Goal: Task Accomplishment & Management: Use online tool/utility

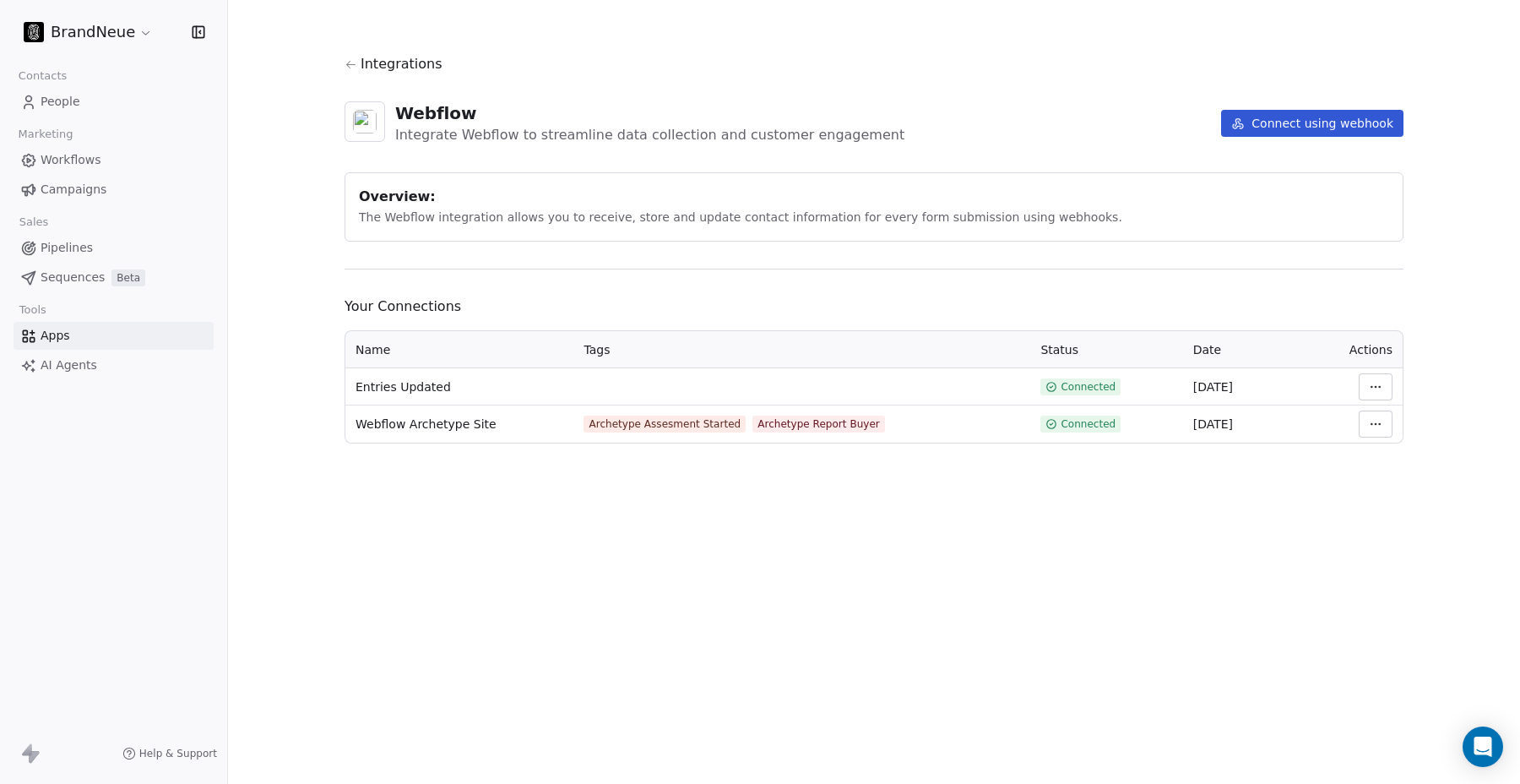
click at [116, 35] on html "BrandNeue Contacts People Marketing Workflows Campaigns Sales Pipelines Sequenc…" at bounding box center [760, 392] width 1520 height 784
click at [117, 33] on html "BrandNeue Contacts People Marketing Workflows Campaigns Sales Pipelines Sequenc…" at bounding box center [760, 392] width 1520 height 784
click at [1388, 420] on html "BrandNeue Contacts People Marketing Workflows Campaigns Sales Pipelines Sequenc…" at bounding box center [760, 392] width 1520 height 784
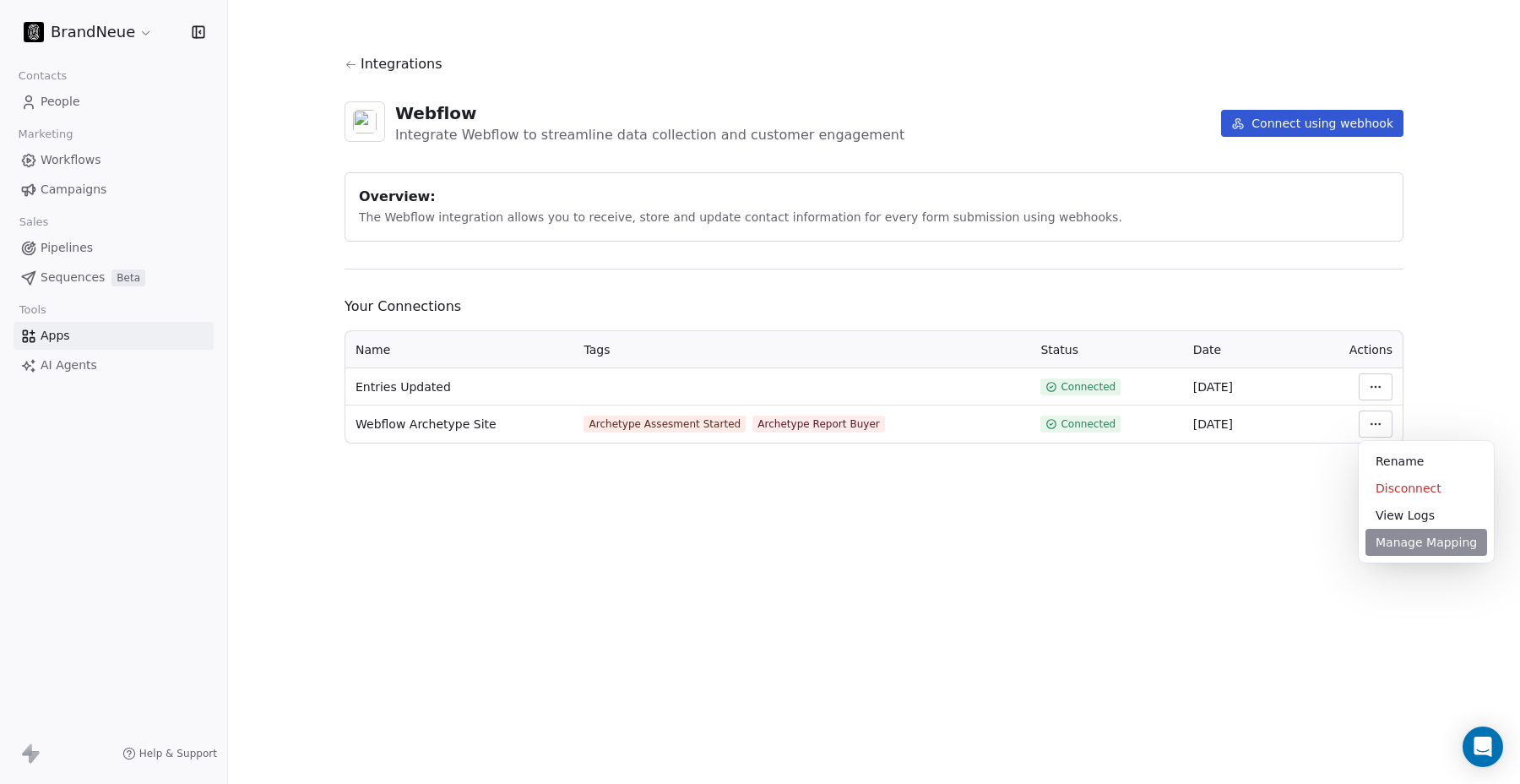
click at [1388, 541] on div "Manage Mapping" at bounding box center [1426, 542] width 121 height 27
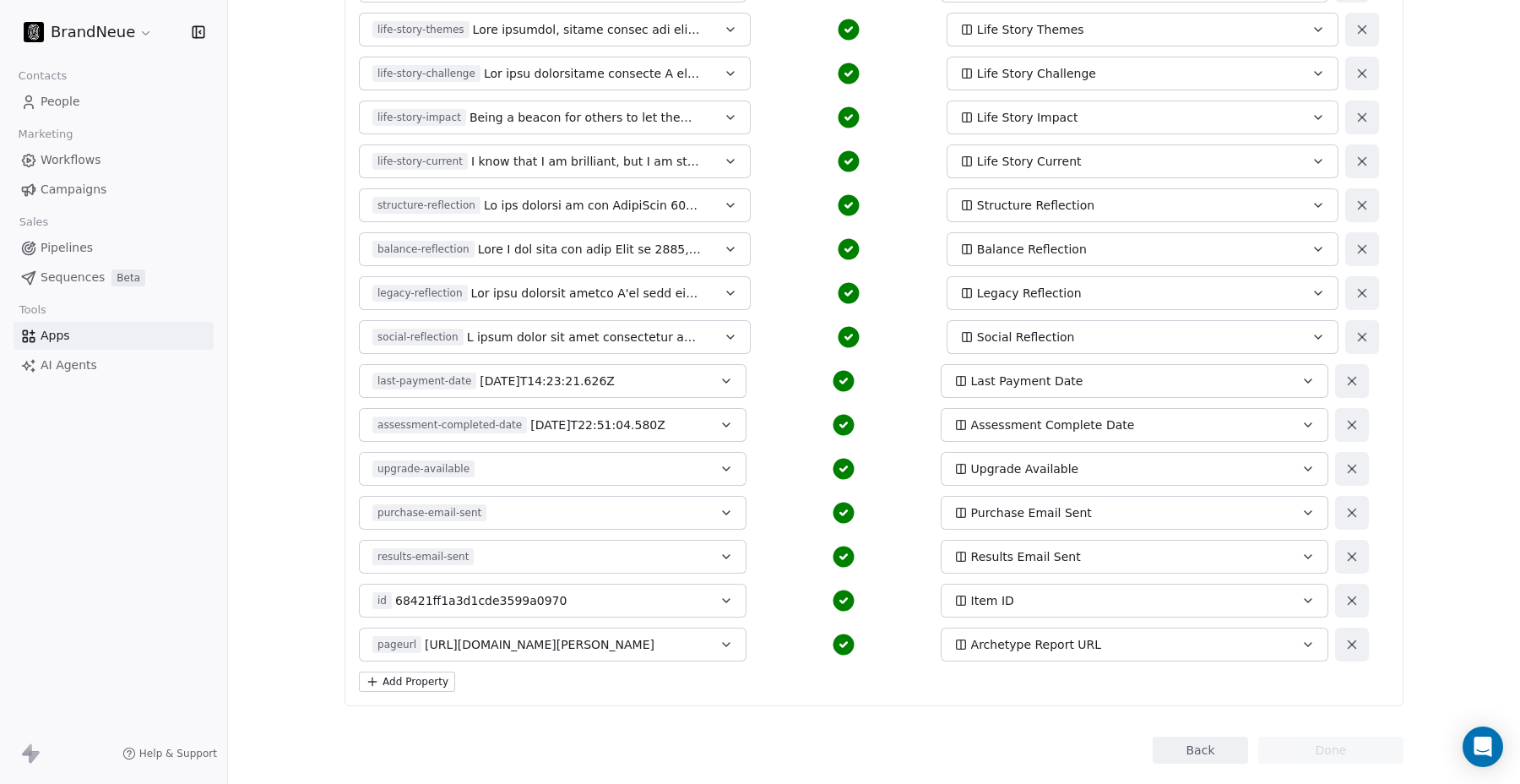
scroll to position [2626, 0]
click at [715, 642] on button "pageurl [URL][DOMAIN_NAME][PERSON_NAME]" at bounding box center [553, 642] width 388 height 34
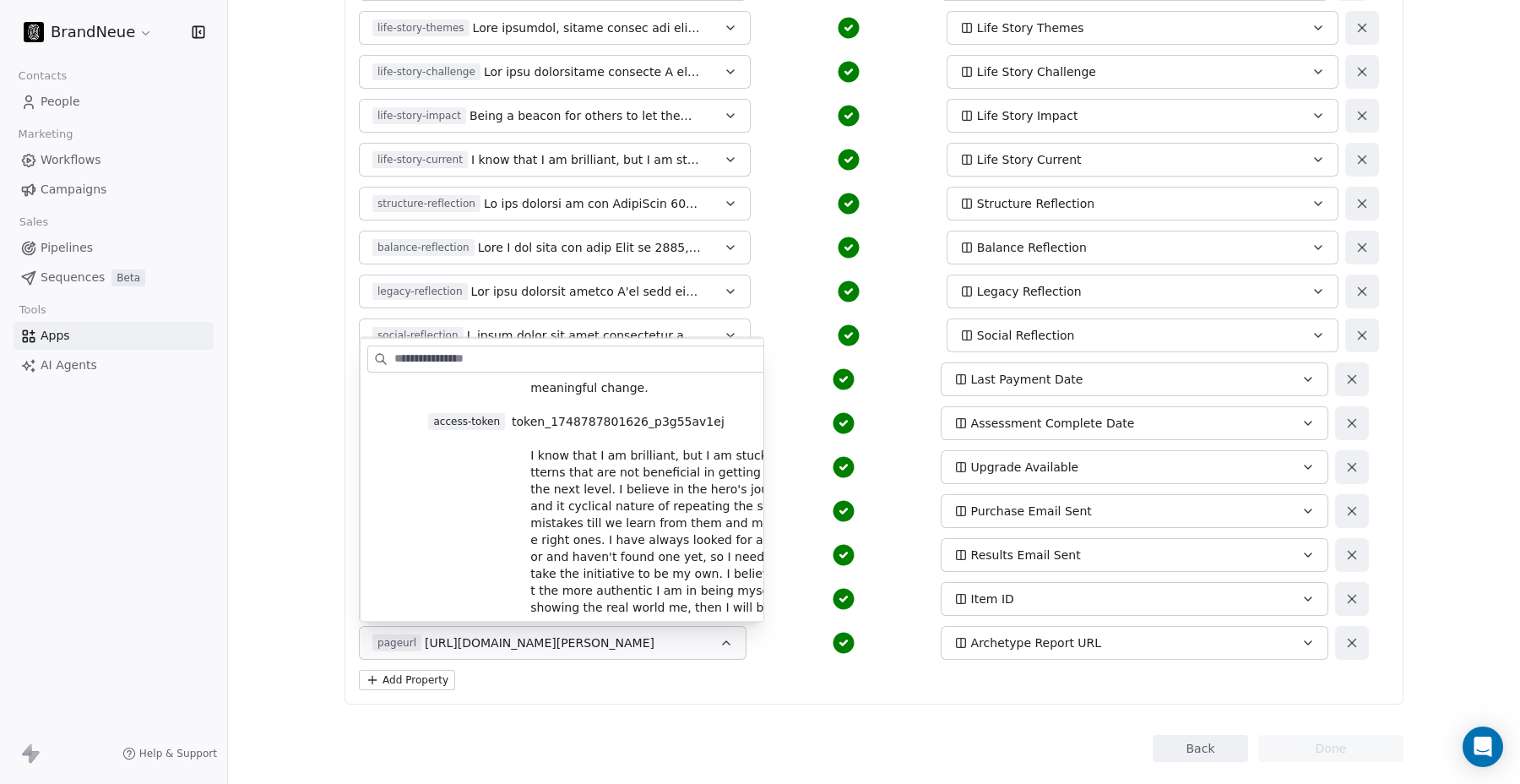
scroll to position [8204, 0]
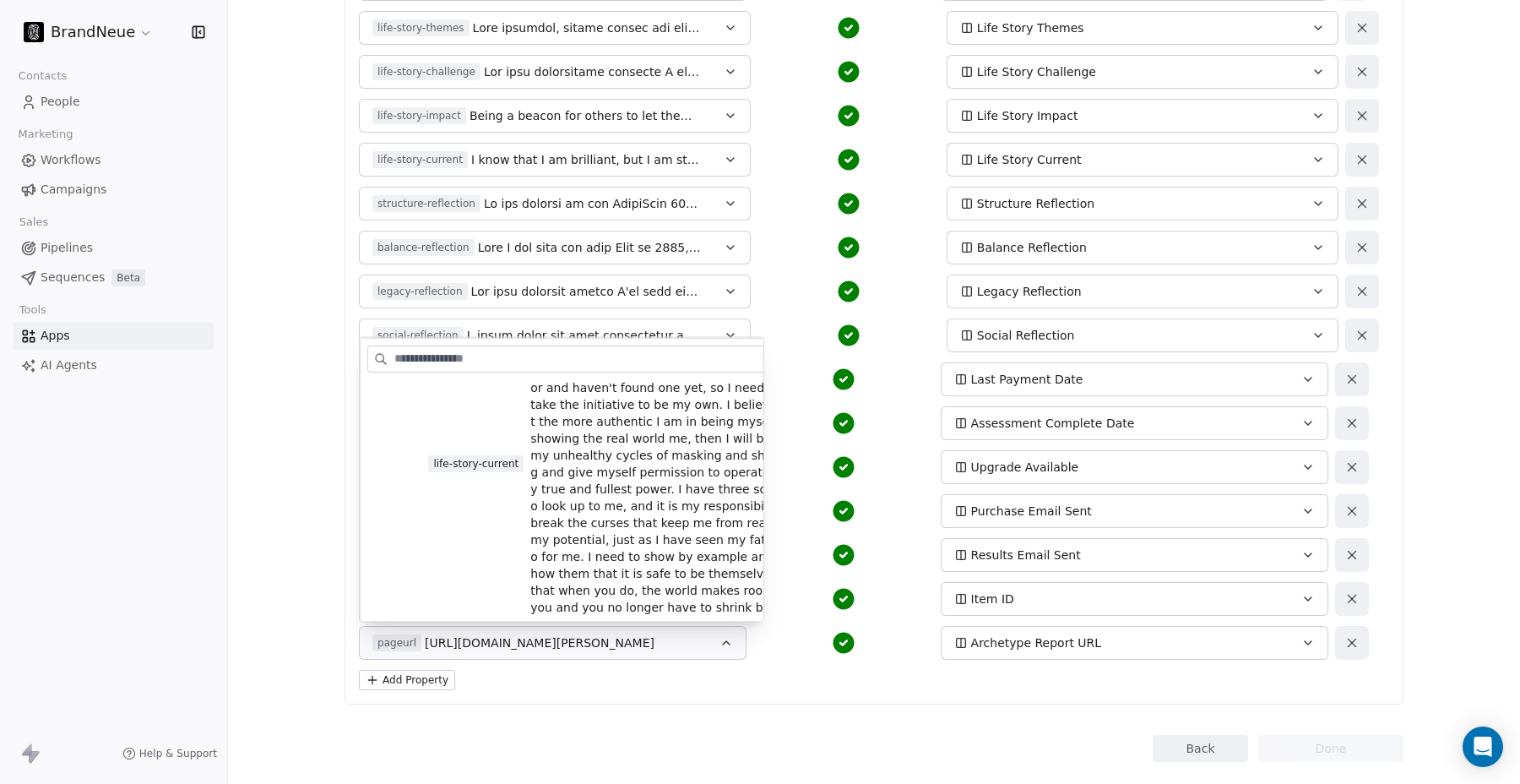
click at [701, 683] on div "Add Property" at bounding box center [874, 679] width 1031 height 20
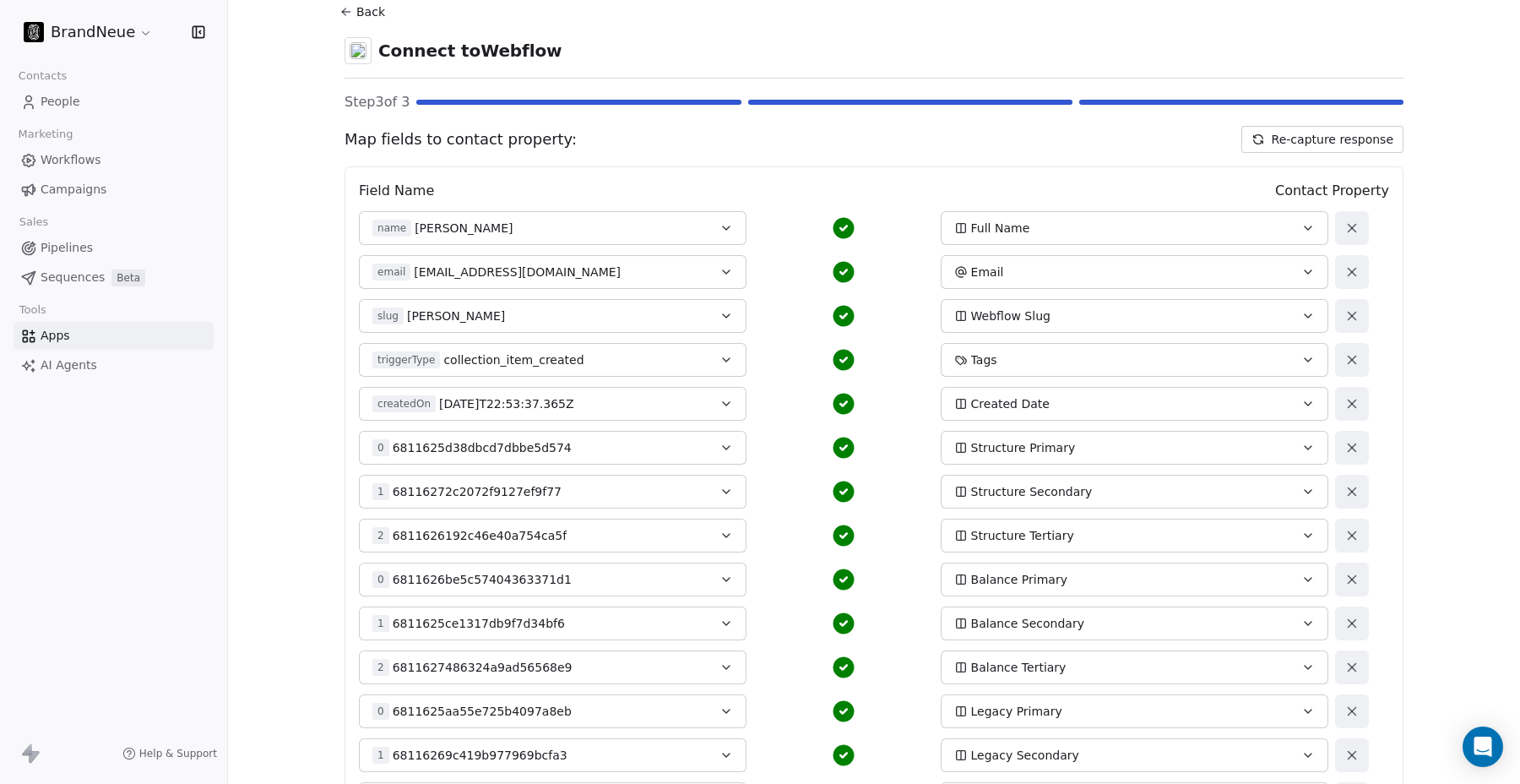
scroll to position [0, 0]
